Goal: Entertainment & Leisure: Consume media (video, audio)

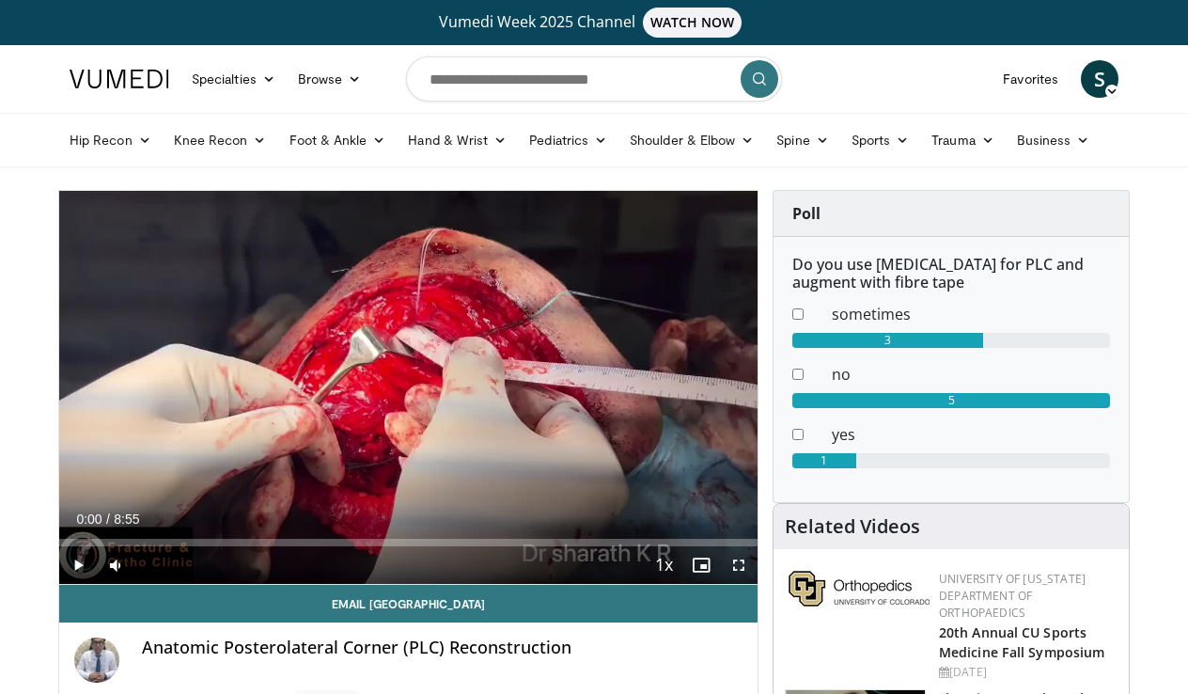
click at [740, 566] on span "Video Player" at bounding box center [739, 565] width 38 height 38
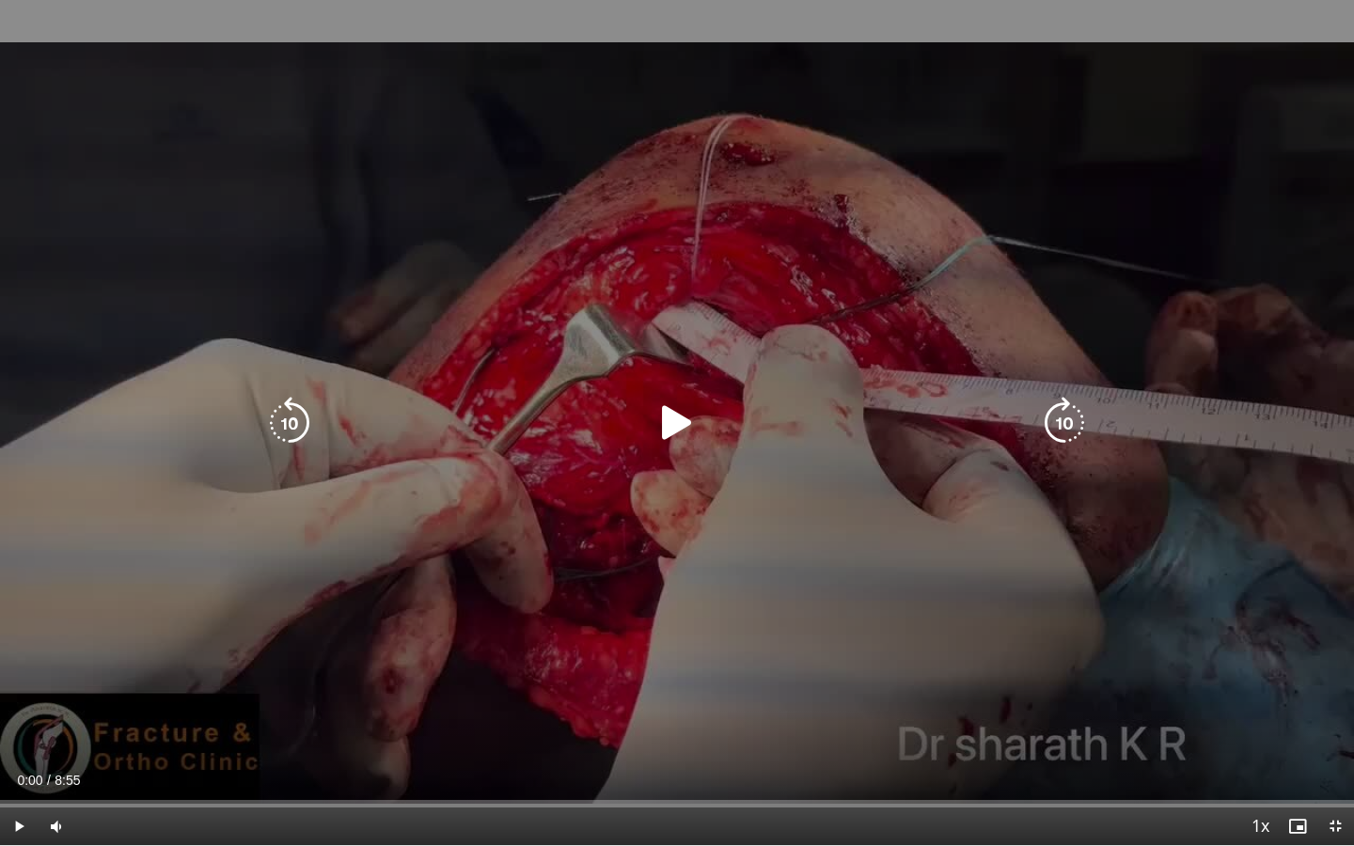
click at [671, 420] on icon "Video Player" at bounding box center [677, 423] width 53 height 53
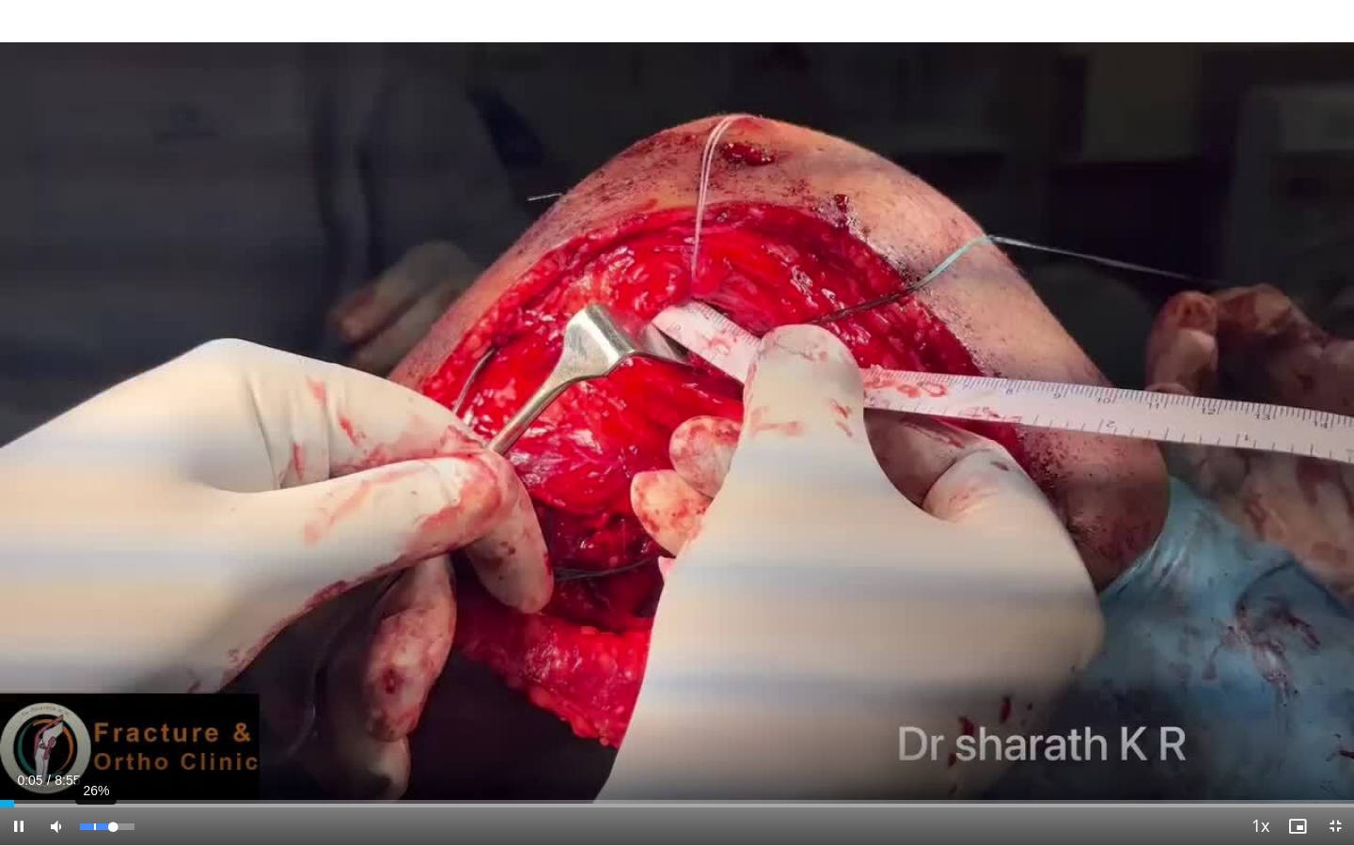
click at [95, 693] on div "26%" at bounding box center [107, 827] width 66 height 38
click at [92, 693] on div "25%" at bounding box center [107, 827] width 66 height 38
drag, startPoint x: 116, startPoint y: 831, endPoint x: 104, endPoint y: 831, distance: 11.3
click at [104, 693] on div "Volume Level" at bounding box center [92, 827] width 24 height 7
click at [20, 693] on span "Video Player" at bounding box center [19, 827] width 38 height 38
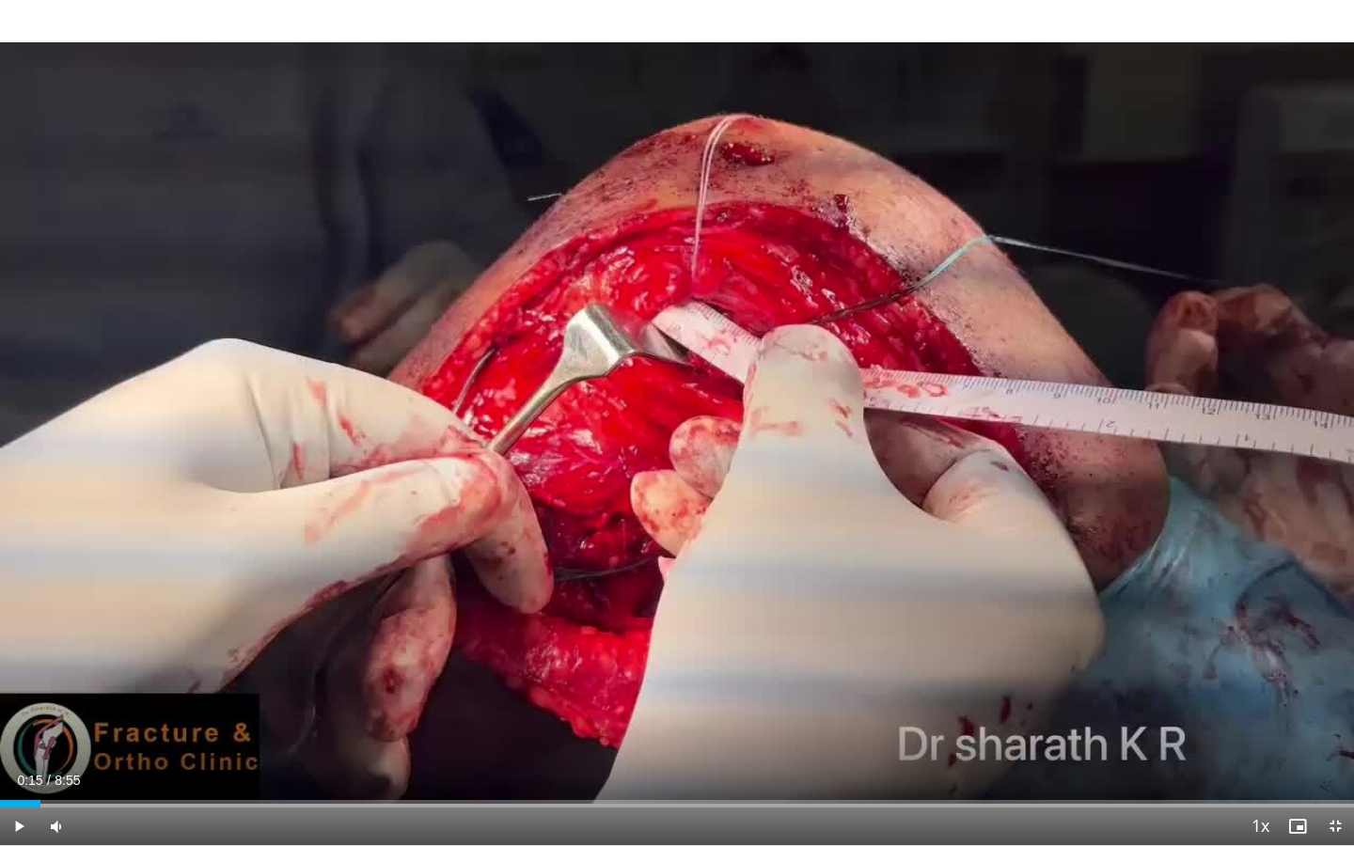
click at [20, 693] on span "Video Player" at bounding box center [19, 827] width 38 height 38
click at [109, 693] on div "Progress Bar" at bounding box center [110, 804] width 2 height 8
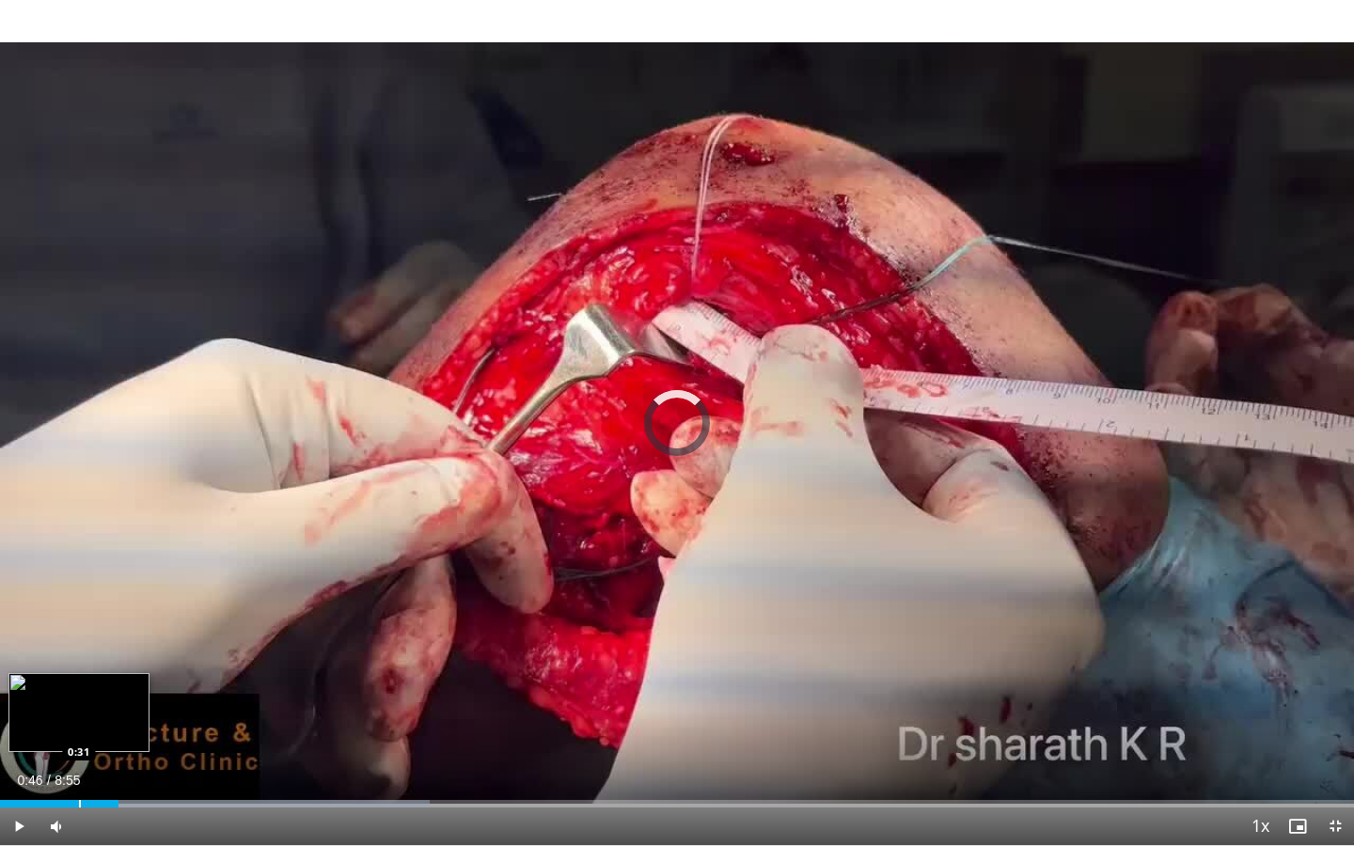
click at [79, 693] on div "Progress Bar" at bounding box center [80, 804] width 2 height 8
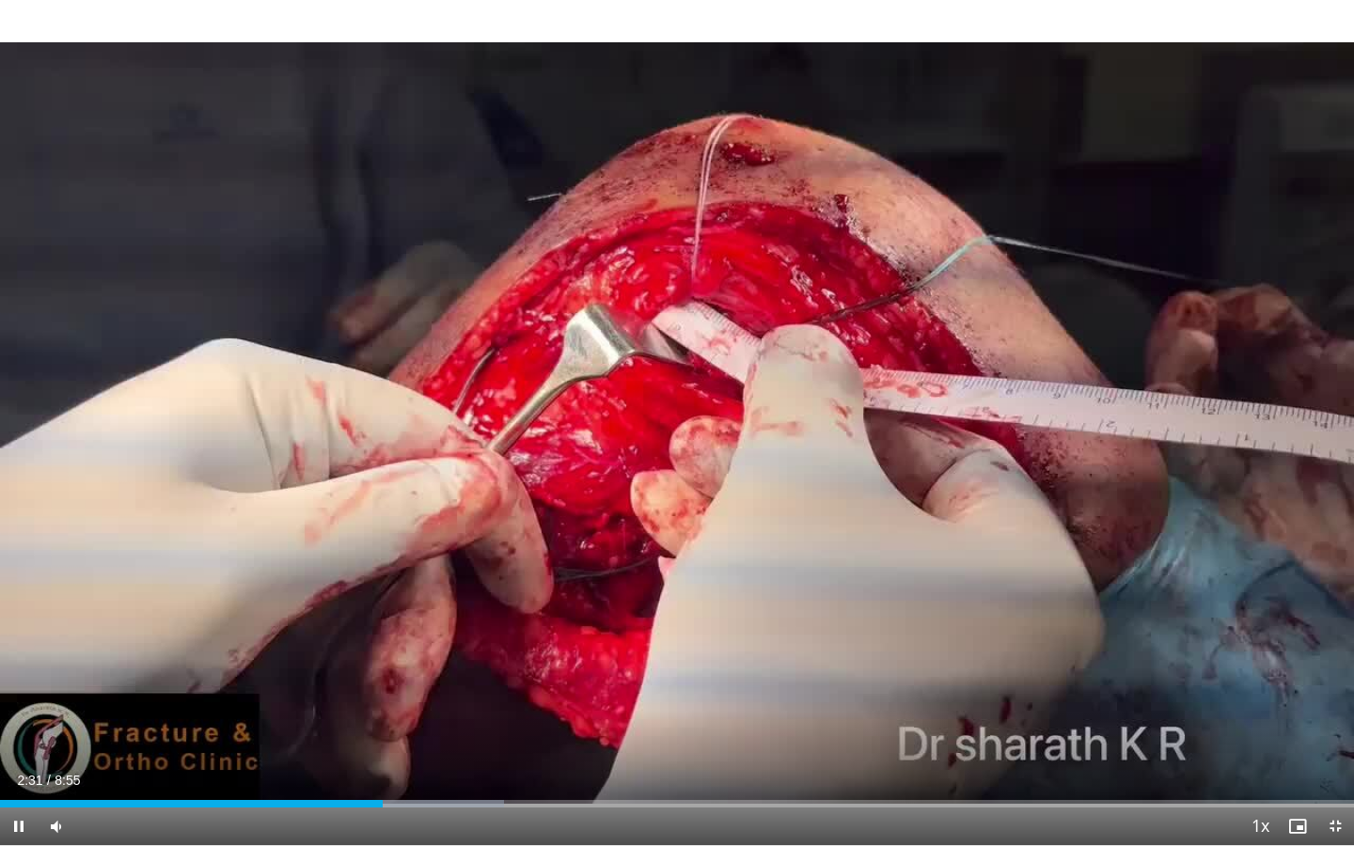
click at [2, 693] on div "Current Time 2:31 / Duration 8:55" at bounding box center [677, 780] width 1354 height 17
click at [33, 693] on span "Video Player" at bounding box center [19, 827] width 38 height 38
